Goal: Information Seeking & Learning: Learn about a topic

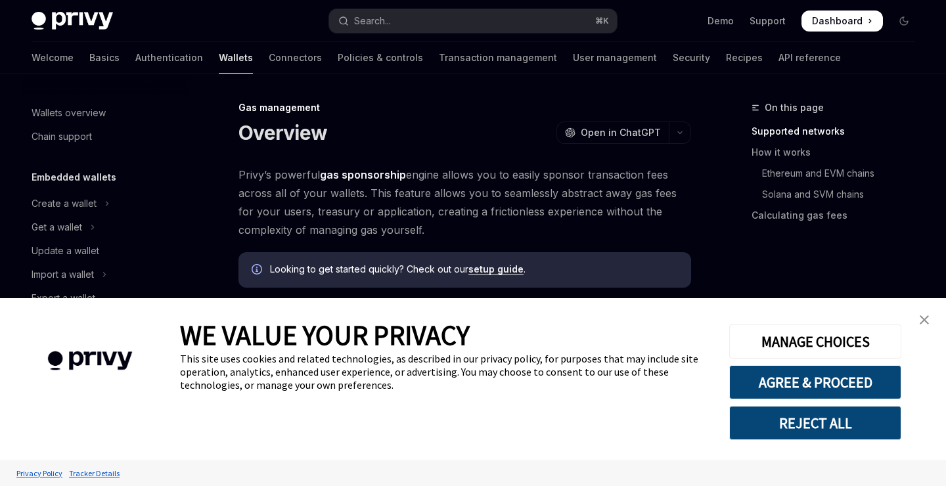
scroll to position [643, 0]
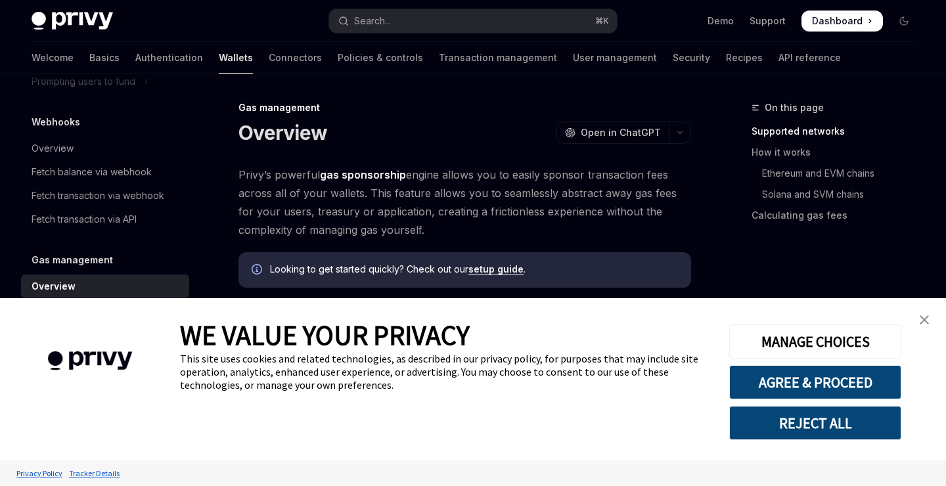
type textarea "*"
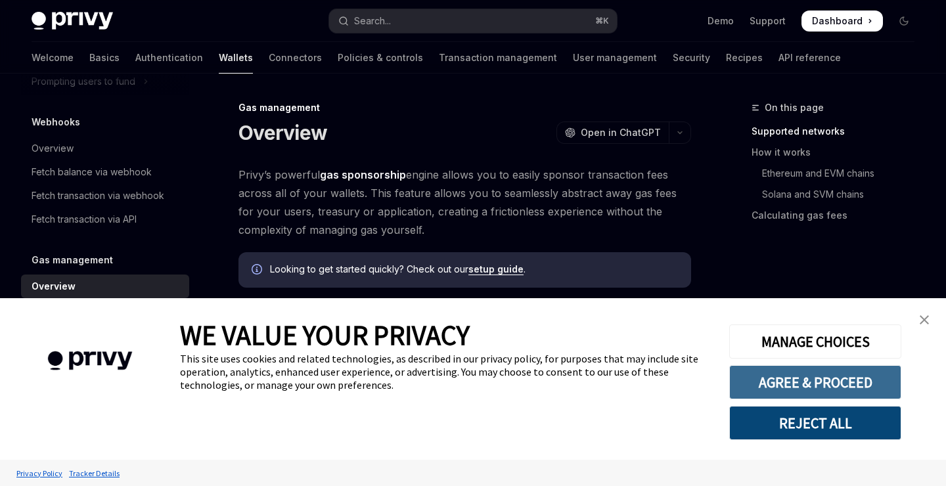
click at [787, 377] on button "AGREE & PROCEED" at bounding box center [816, 382] width 172 height 34
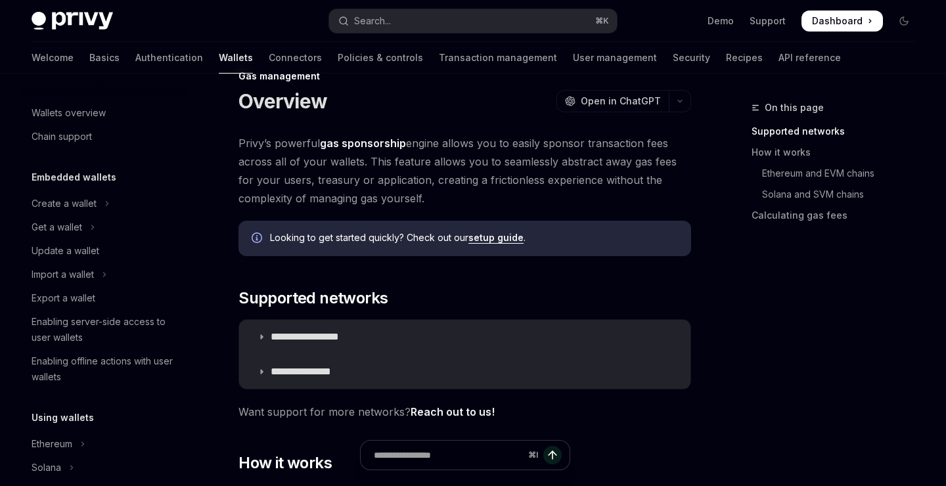
scroll to position [643, 0]
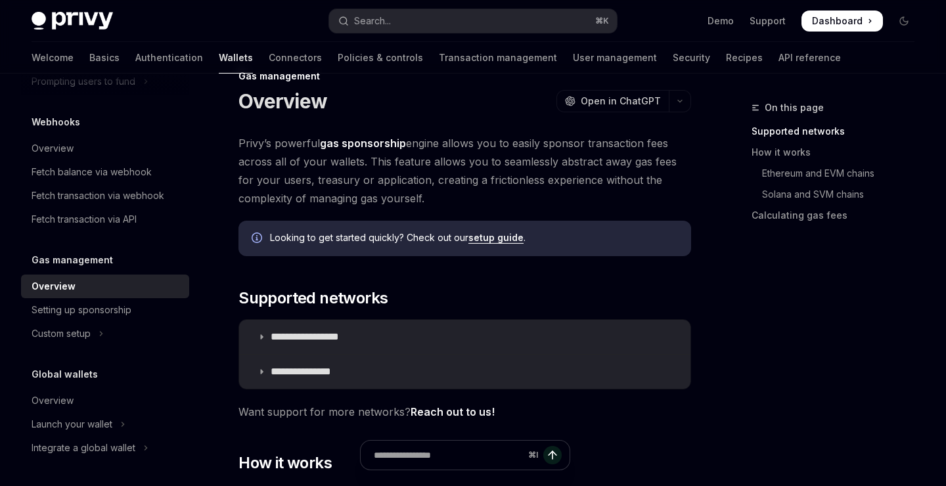
drag, startPoint x: 437, startPoint y: 202, endPoint x: 427, endPoint y: 145, distance: 58.0
click at [427, 145] on span "Privy’s powerful gas sponsorship engine allows you to easily sponsor transactio…" at bounding box center [465, 171] width 453 height 74
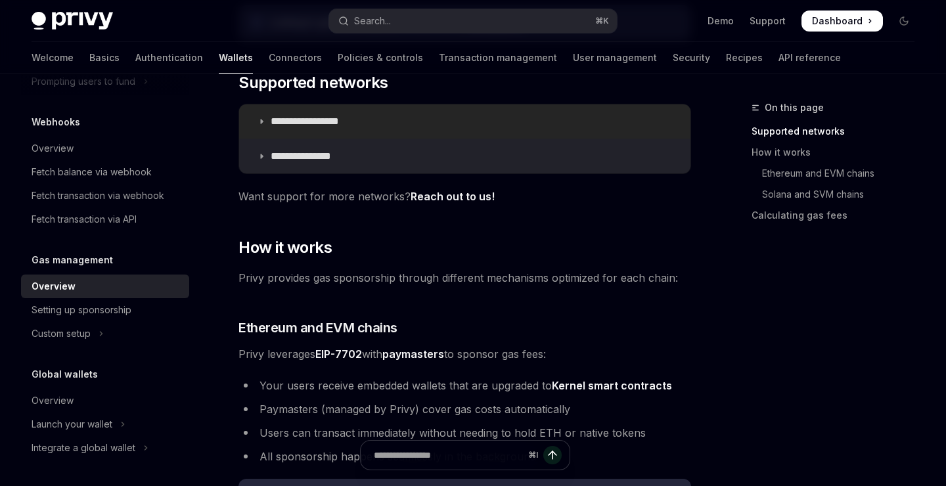
click at [262, 114] on summary "**********" at bounding box center [465, 122] width 452 height 34
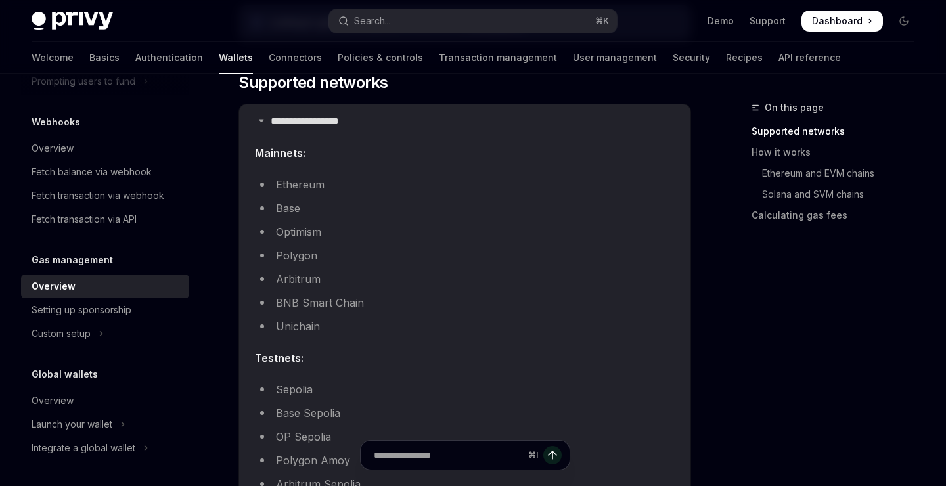
click at [260, 186] on li "Ethereum" at bounding box center [465, 184] width 420 height 18
click at [305, 304] on li "BNB Smart Chain" at bounding box center [465, 303] width 420 height 18
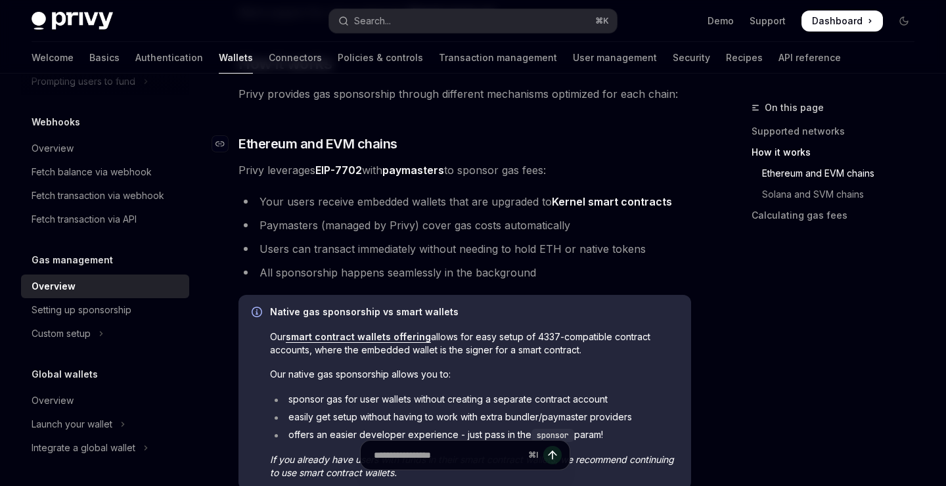
scroll to position [847, 0]
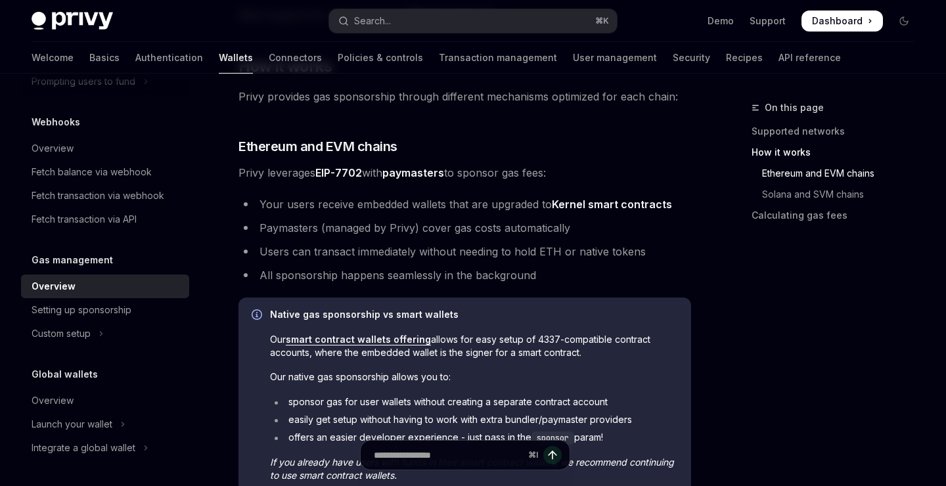
click at [384, 228] on li "Paymasters (managed by Privy) cover gas costs automatically" at bounding box center [465, 228] width 453 height 18
click at [434, 228] on li "Paymasters (managed by Privy) cover gas costs automatically" at bounding box center [465, 228] width 453 height 18
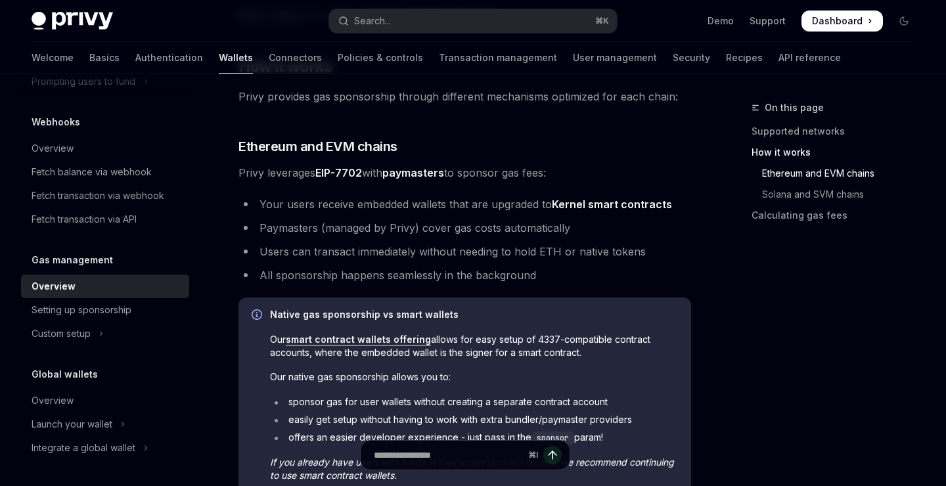
click at [434, 228] on li "Paymasters (managed by Privy) cover gas costs automatically" at bounding box center [465, 228] width 453 height 18
click at [419, 255] on li "Users can transact immediately without needing to hold ETH or native tokens" at bounding box center [465, 252] width 453 height 18
click at [460, 250] on li "Users can transact immediately without needing to hold ETH or native tokens" at bounding box center [465, 252] width 453 height 18
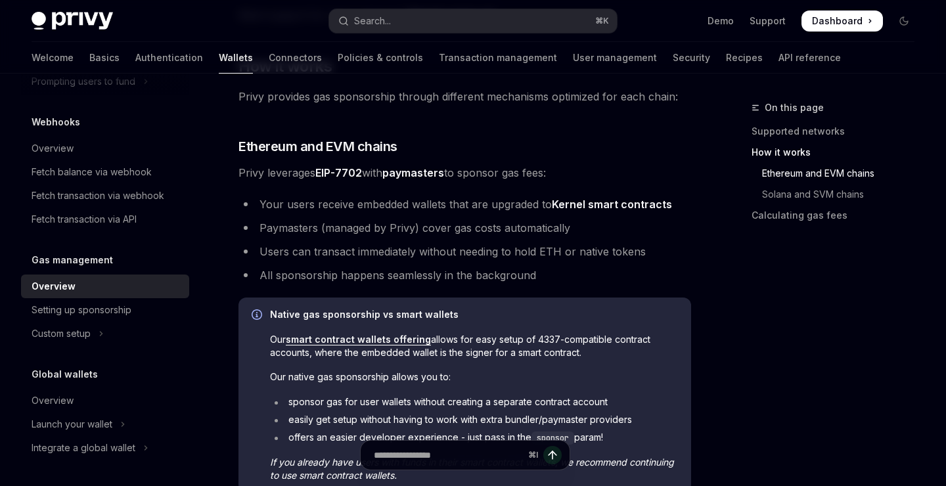
click at [460, 250] on li "Users can transact immediately without needing to hold ETH or native tokens" at bounding box center [465, 252] width 453 height 18
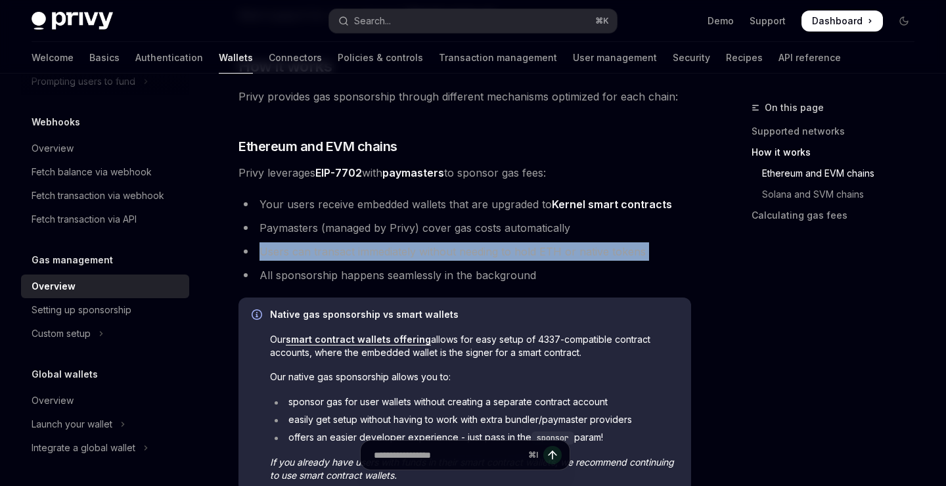
click at [524, 250] on li "Users can transact immediately without needing to hold ETH or native tokens" at bounding box center [465, 252] width 453 height 18
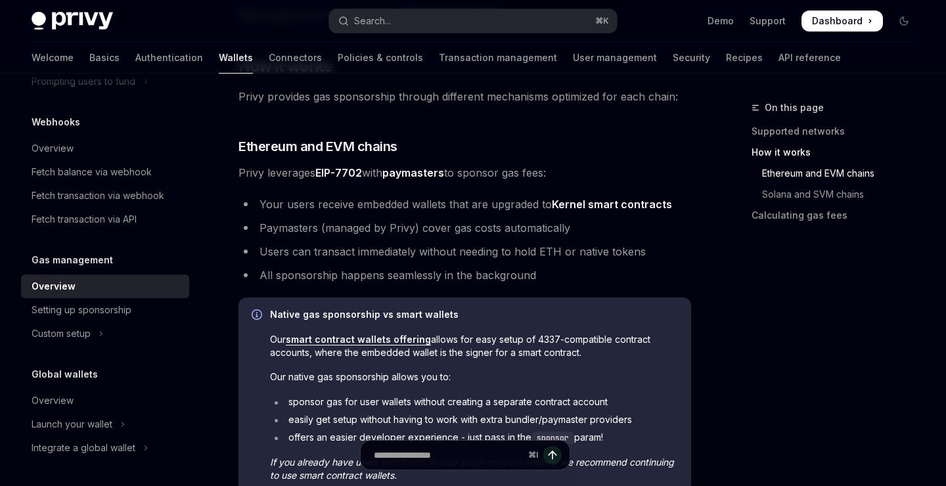
click at [524, 250] on li "Users can transact immediately without needing to hold ETH or native tokens" at bounding box center [465, 252] width 453 height 18
click at [572, 256] on li "Users can transact immediately without needing to hold ETH or native tokens" at bounding box center [465, 252] width 453 height 18
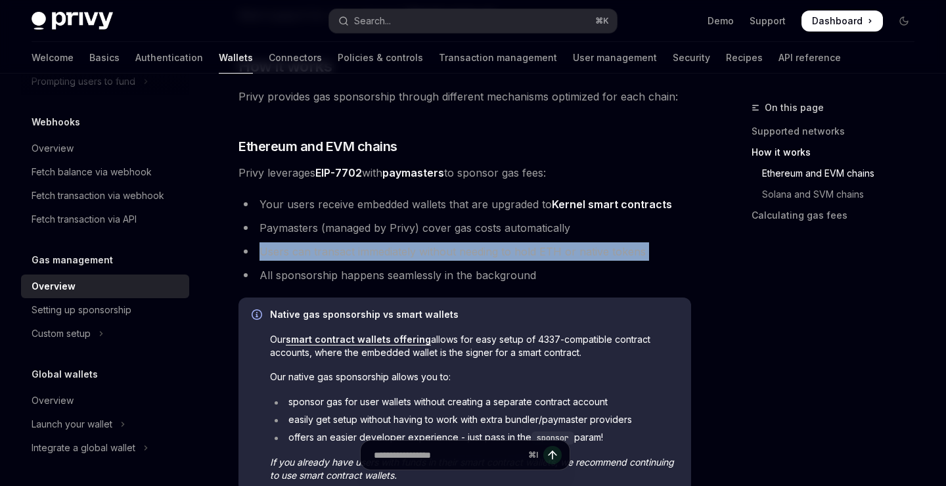
click at [394, 278] on li "All sponsorship happens seamlessly in the background" at bounding box center [465, 275] width 453 height 18
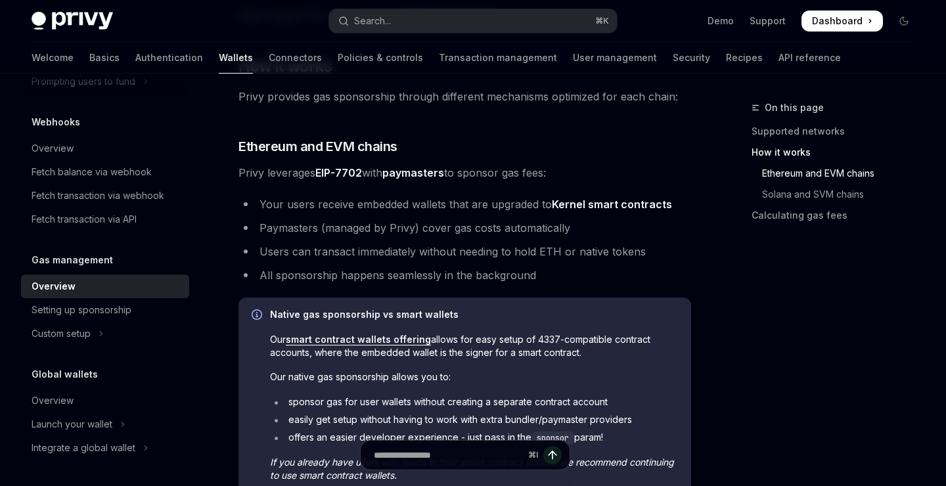
click at [394, 278] on li "All sponsorship happens seamlessly in the background" at bounding box center [465, 275] width 453 height 18
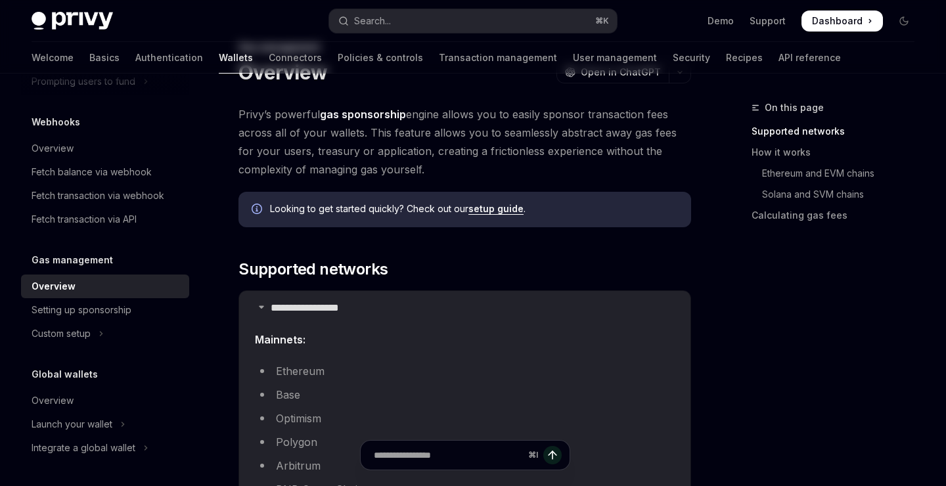
scroll to position [0, 0]
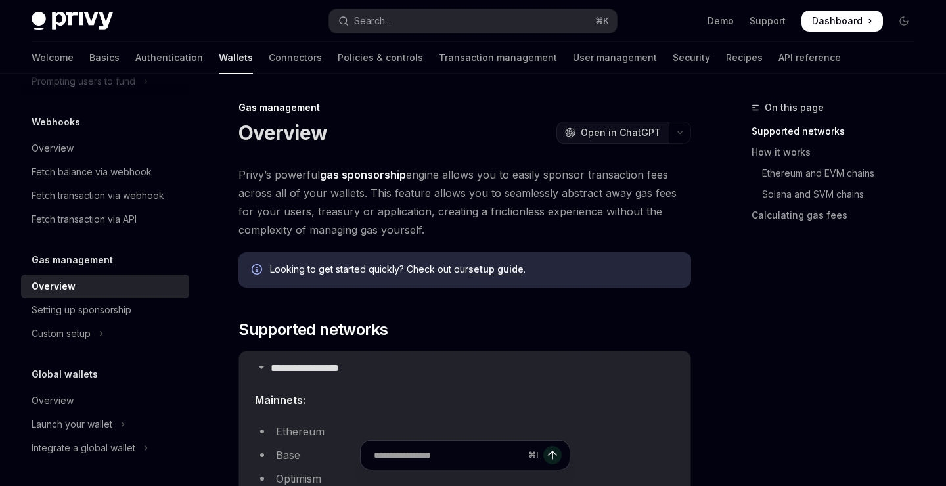
click at [624, 131] on span "Open in ChatGPT" at bounding box center [621, 132] width 80 height 13
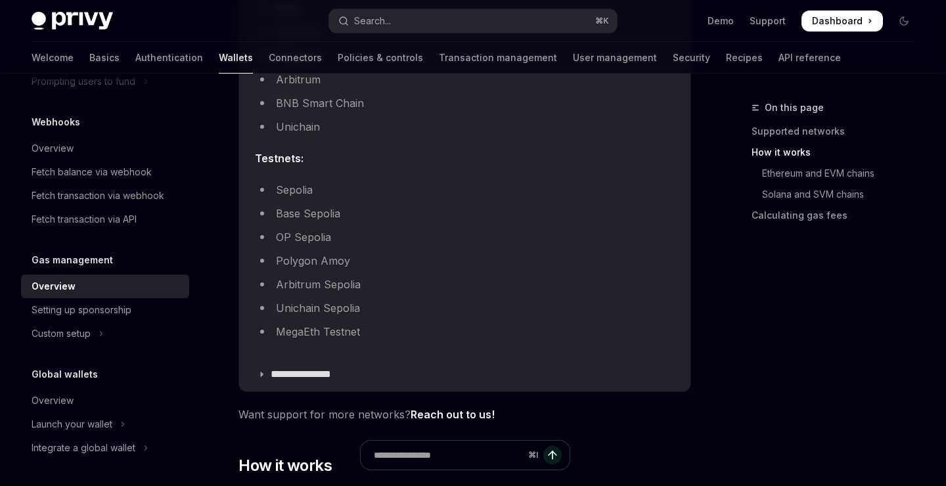
scroll to position [566, 0]
